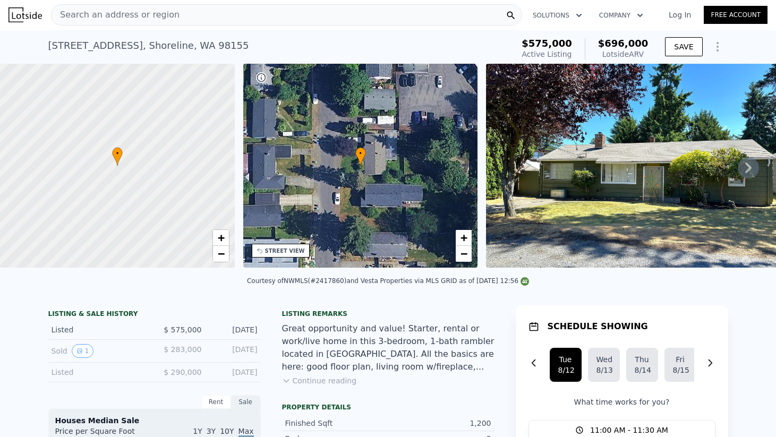
scroll to position [6, 0]
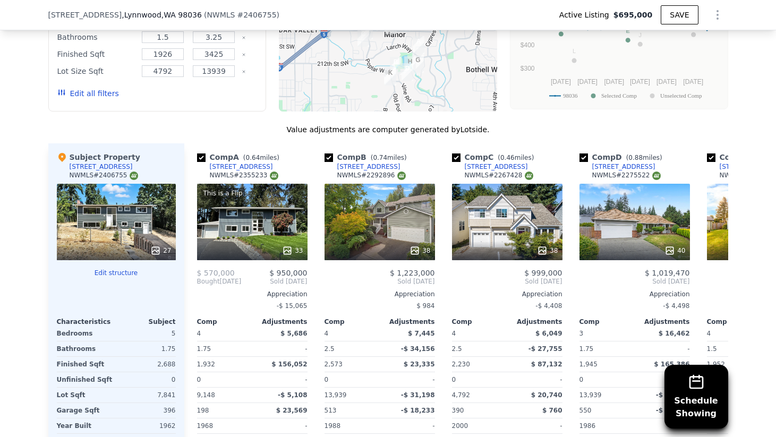
scroll to position [1056, 0]
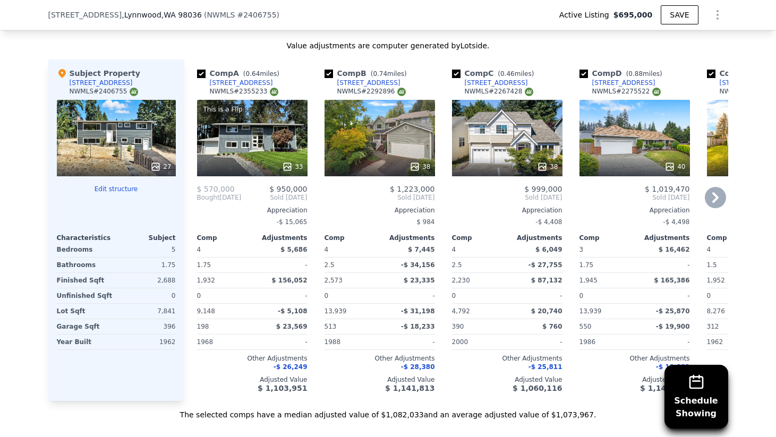
click at [265, 138] on div "This is a Flip 33" at bounding box center [252, 138] width 111 height 77
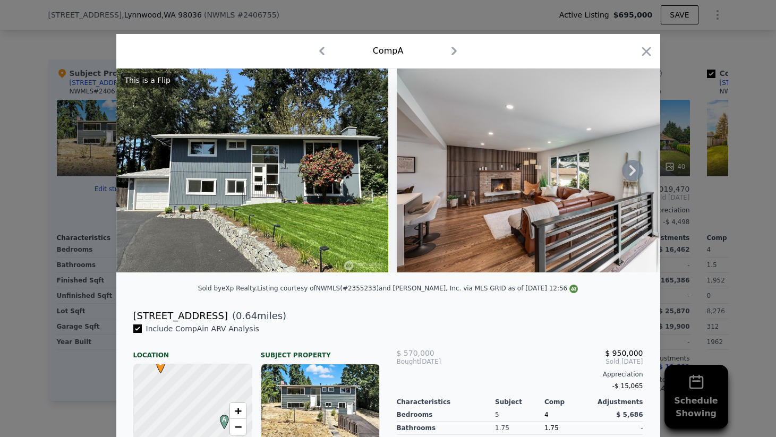
click at [632, 172] on icon at bounding box center [633, 170] width 6 height 11
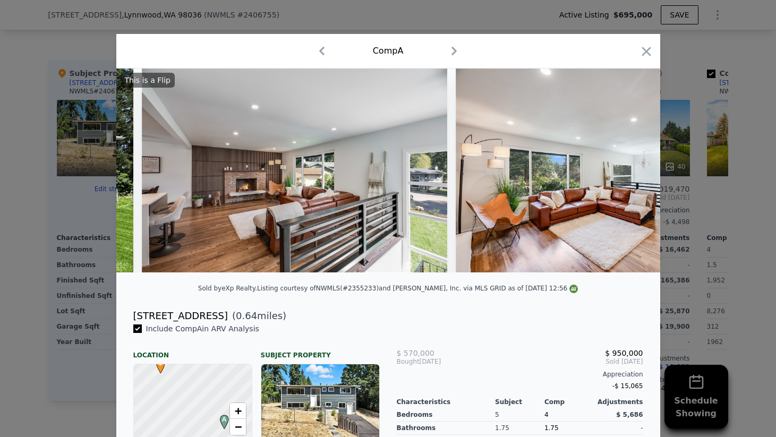
click at [632, 172] on div "This is a Flip" at bounding box center [388, 171] width 544 height 204
click at [632, 172] on icon at bounding box center [633, 170] width 6 height 11
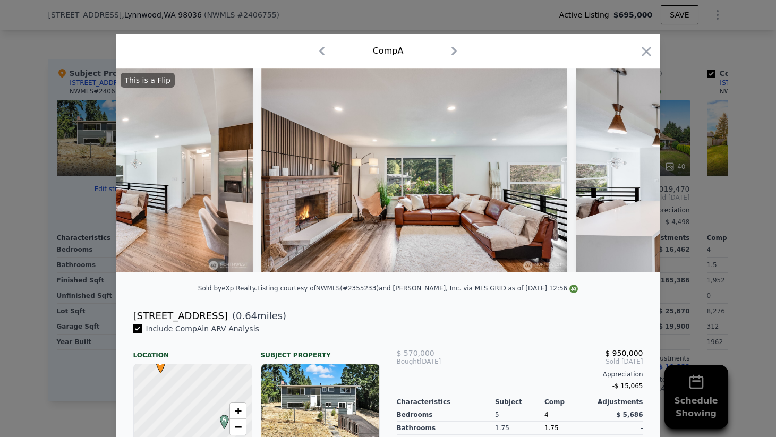
scroll to position [0, 765]
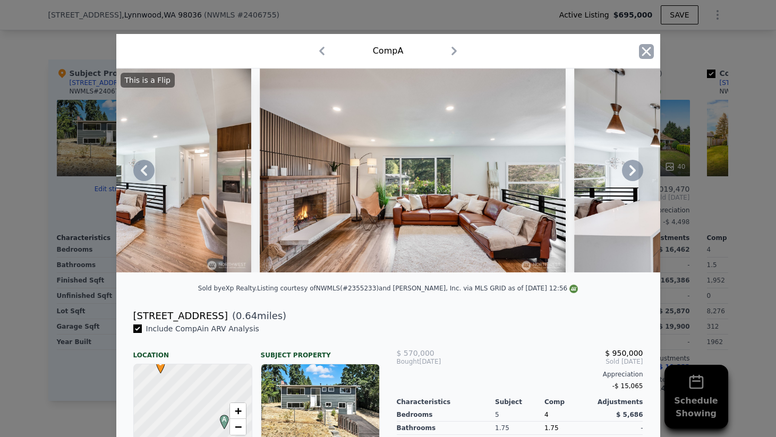
click at [646, 51] on icon "button" at bounding box center [646, 51] width 9 height 9
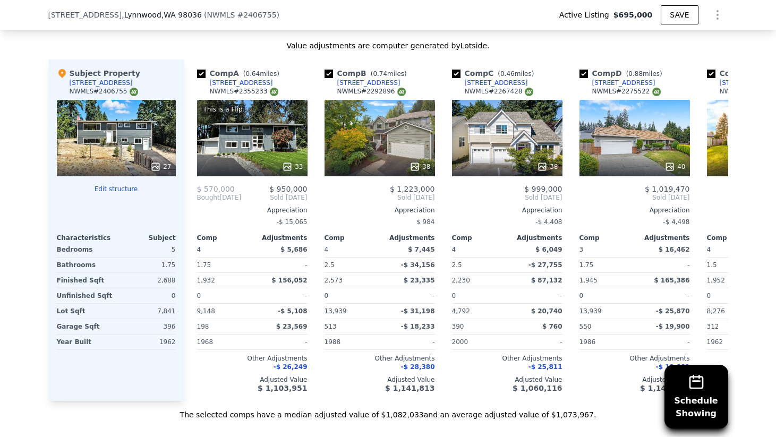
type input "$ 1,088,000"
type input "$ 257,999"
